Goal: Answer question/provide support: Share knowledge or assist other users

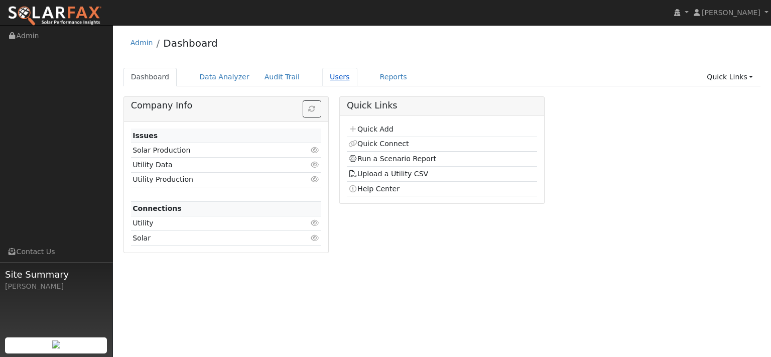
click at [357, 85] on link "Users" at bounding box center [339, 77] width 35 height 19
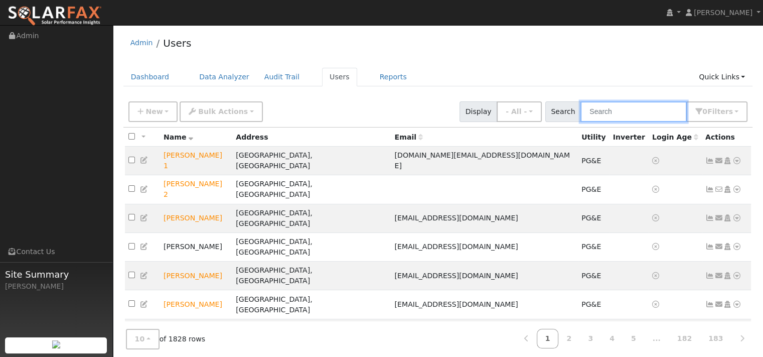
click at [581, 122] on input "text" at bounding box center [634, 111] width 106 height 21
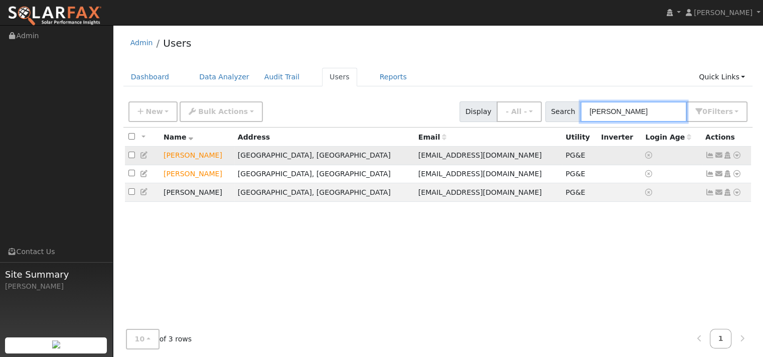
type input "[PERSON_NAME]"
click at [736, 159] on icon at bounding box center [737, 155] width 9 height 7
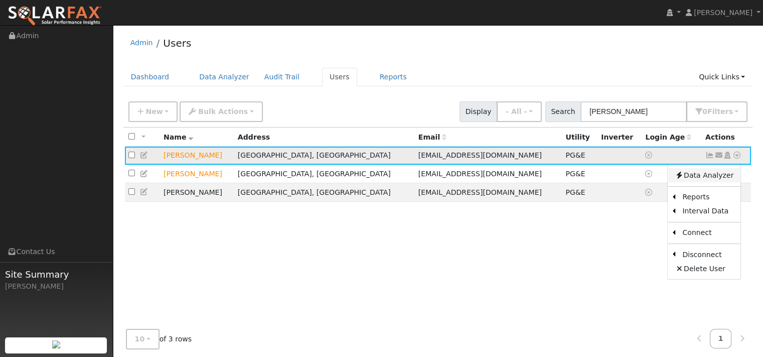
click at [699, 182] on link "Data Analyzer" at bounding box center [704, 175] width 73 height 14
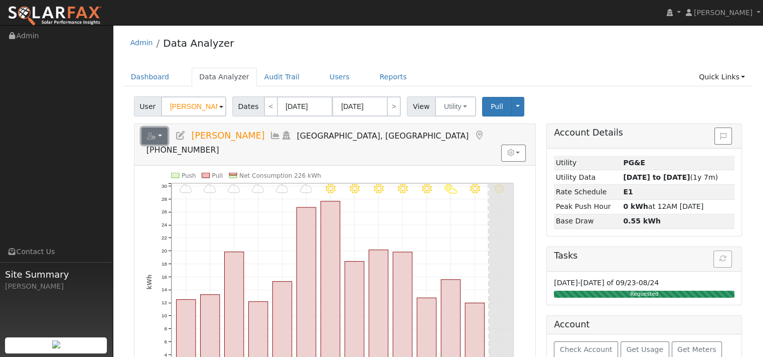
click at [168, 145] on button "button" at bounding box center [155, 135] width 27 height 17
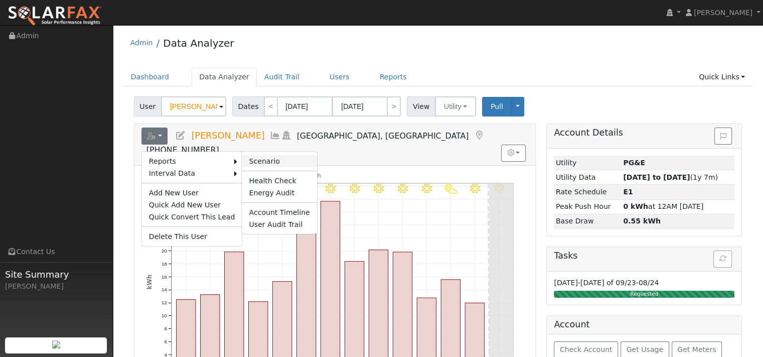
click at [284, 167] on link "Scenario" at bounding box center [279, 161] width 75 height 12
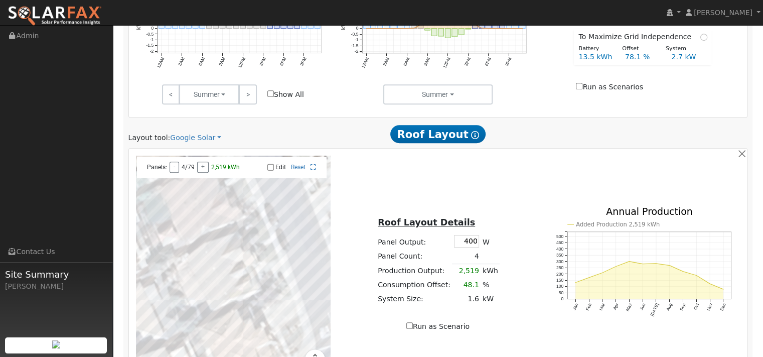
scroll to position [502, 0]
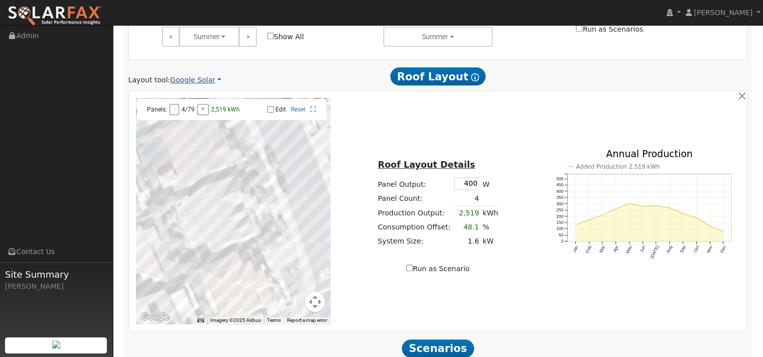
click at [205, 85] on link "Google Solar" at bounding box center [195, 80] width 51 height 11
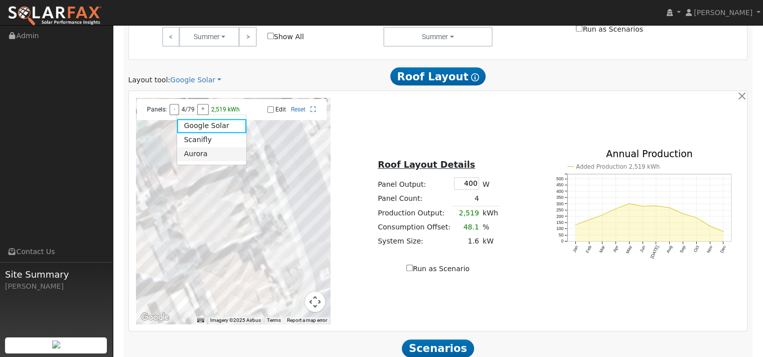
click at [201, 161] on link "Aurora" at bounding box center [212, 154] width 70 height 14
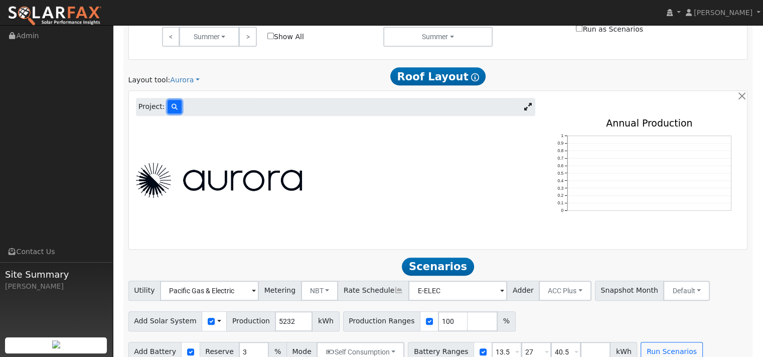
click at [176, 113] on button at bounding box center [175, 107] width 14 height 14
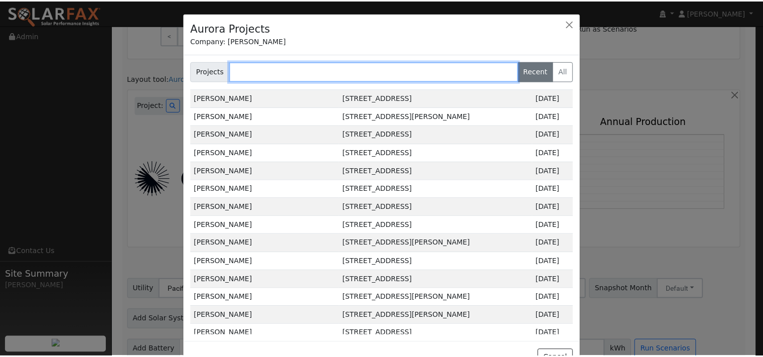
scroll to position [151, 0]
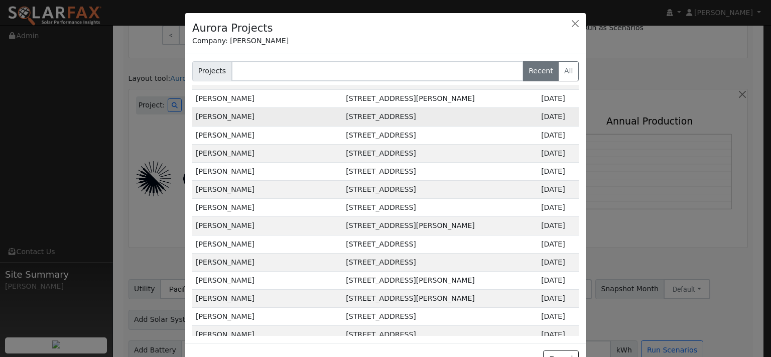
click at [257, 126] on td "Jerome Anunciacion" at bounding box center [267, 117] width 150 height 18
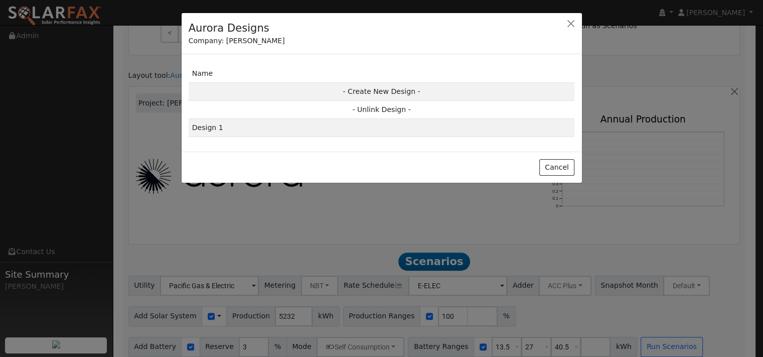
scroll to position [505, 0]
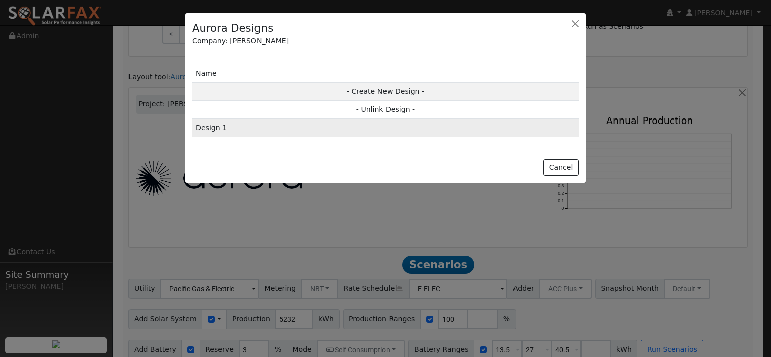
click at [223, 137] on td "Design 1" at bounding box center [385, 128] width 386 height 18
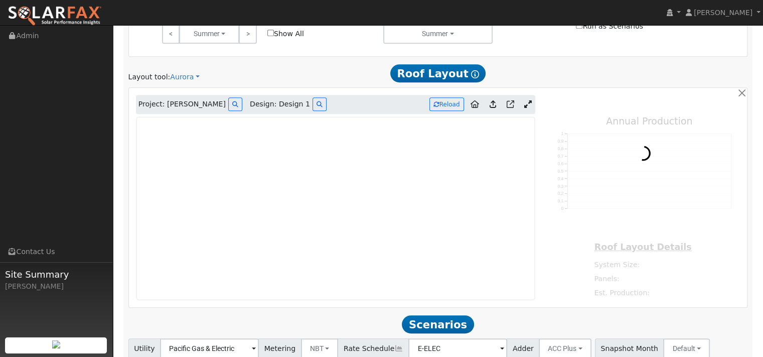
type input "0"
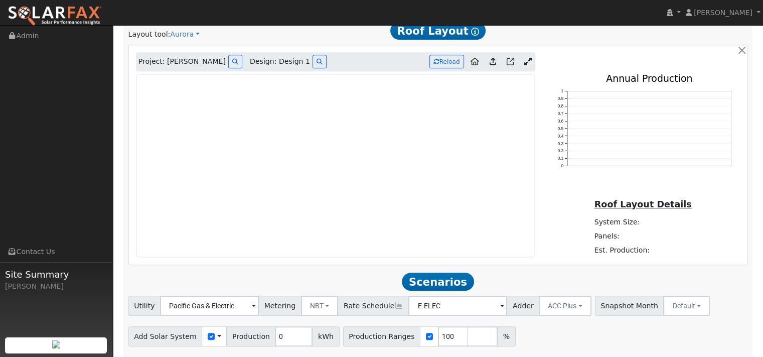
scroll to position [605, 0]
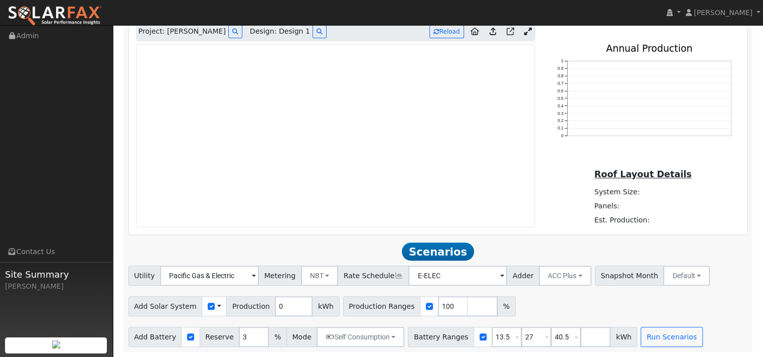
click at [471, 35] on icon at bounding box center [475, 32] width 9 height 8
click at [490, 35] on icon at bounding box center [493, 32] width 7 height 8
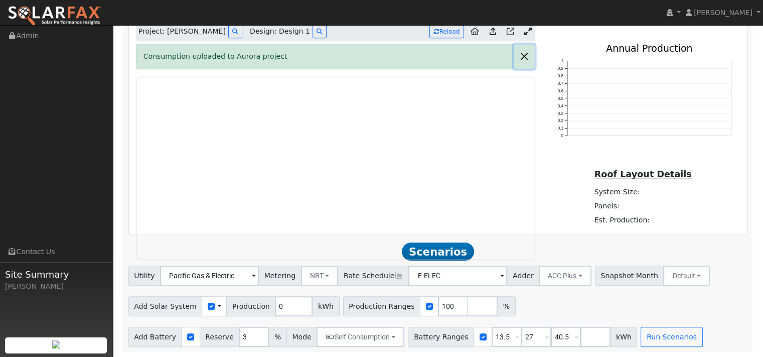
click at [517, 69] on button "button" at bounding box center [524, 56] width 21 height 25
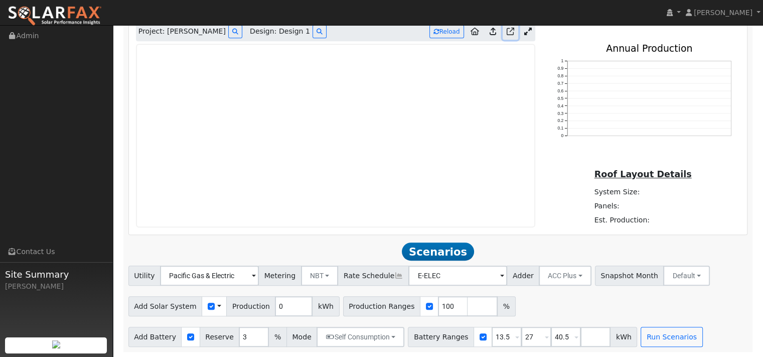
click at [507, 35] on icon at bounding box center [511, 32] width 8 height 8
